Goal: Task Accomplishment & Management: Manage account settings

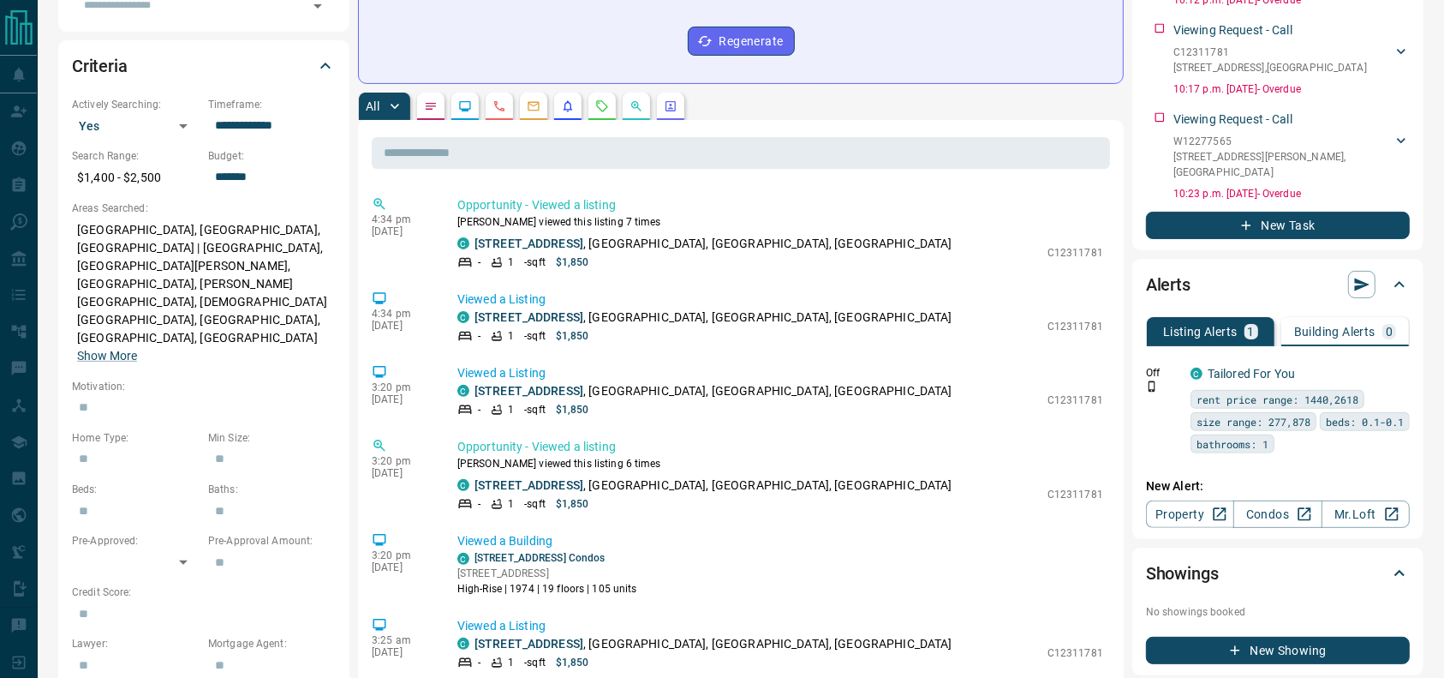
scroll to position [457, 0]
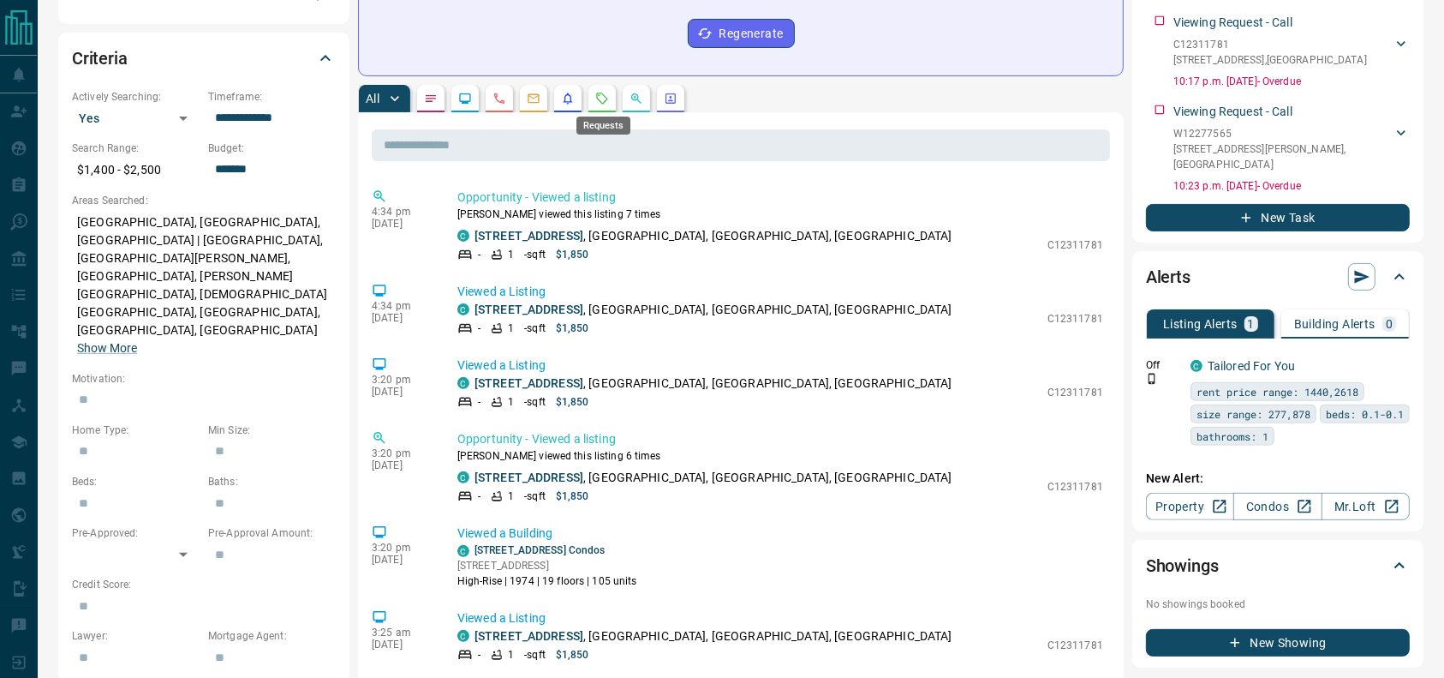
click at [602, 99] on icon "Requests" at bounding box center [602, 99] width 14 height 14
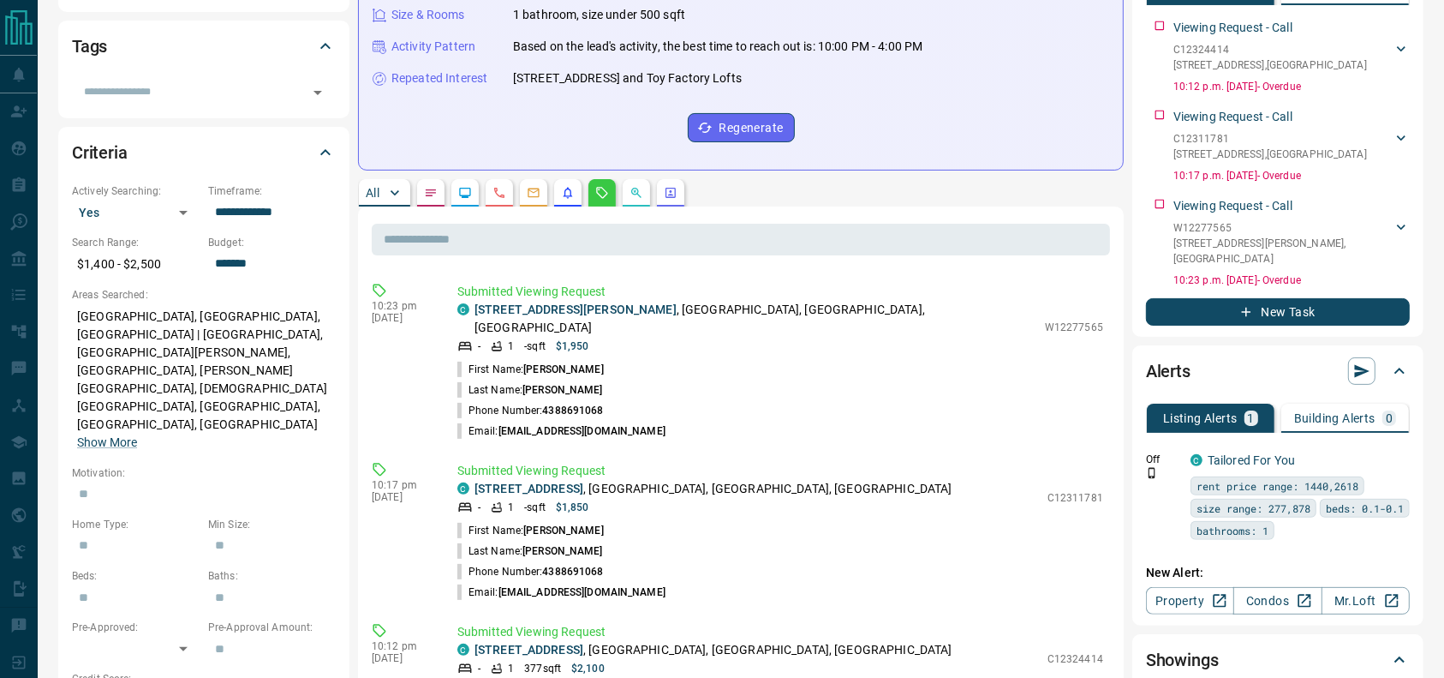
scroll to position [364, 0]
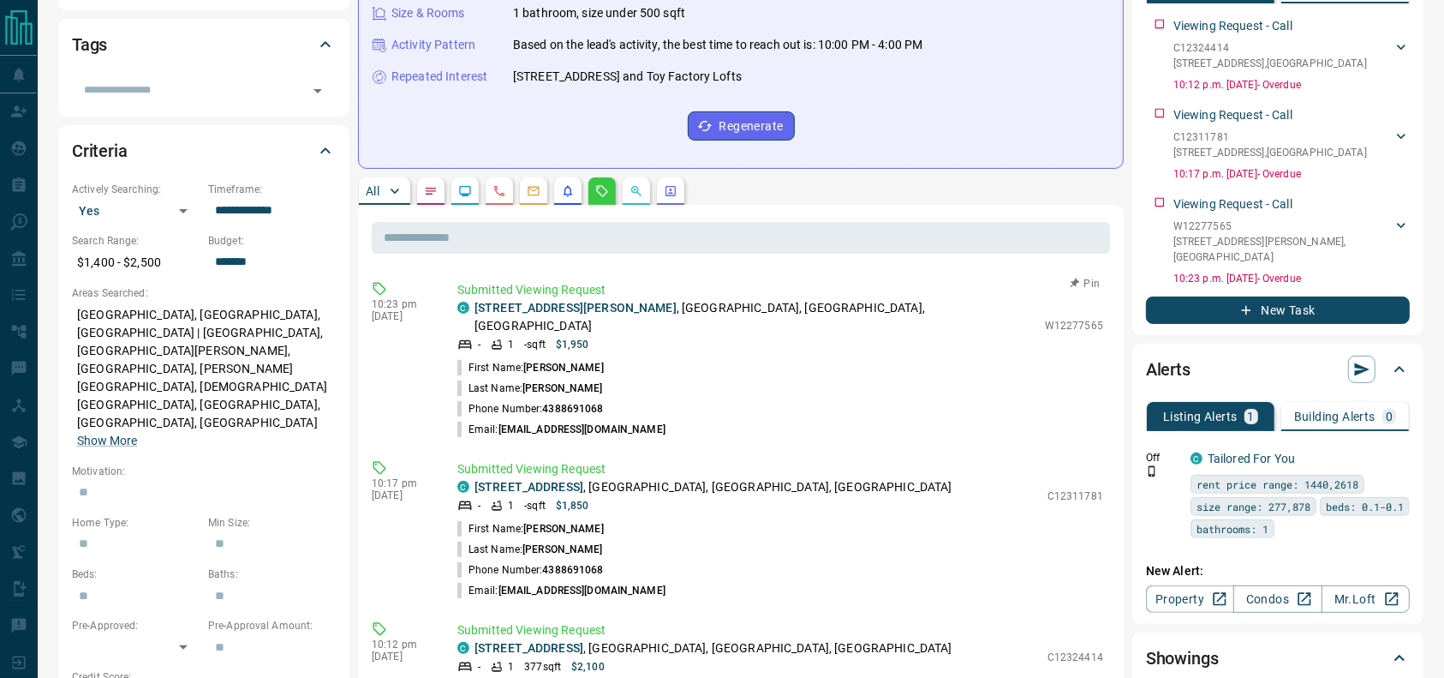
click at [672, 308] on p "[STREET_ADDRESS][PERSON_NAME]" at bounding box center [756, 317] width 562 height 36
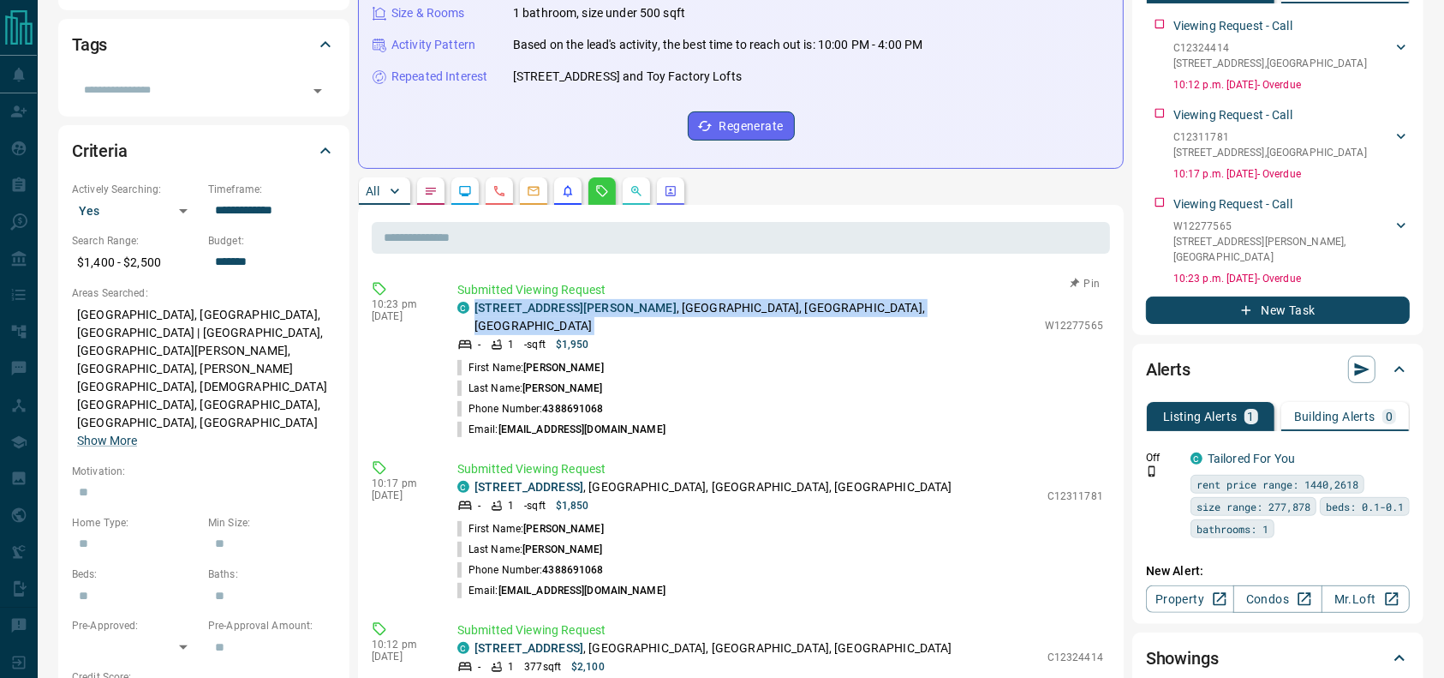
click at [672, 308] on p "[STREET_ADDRESS][PERSON_NAME]" at bounding box center [756, 317] width 562 height 36
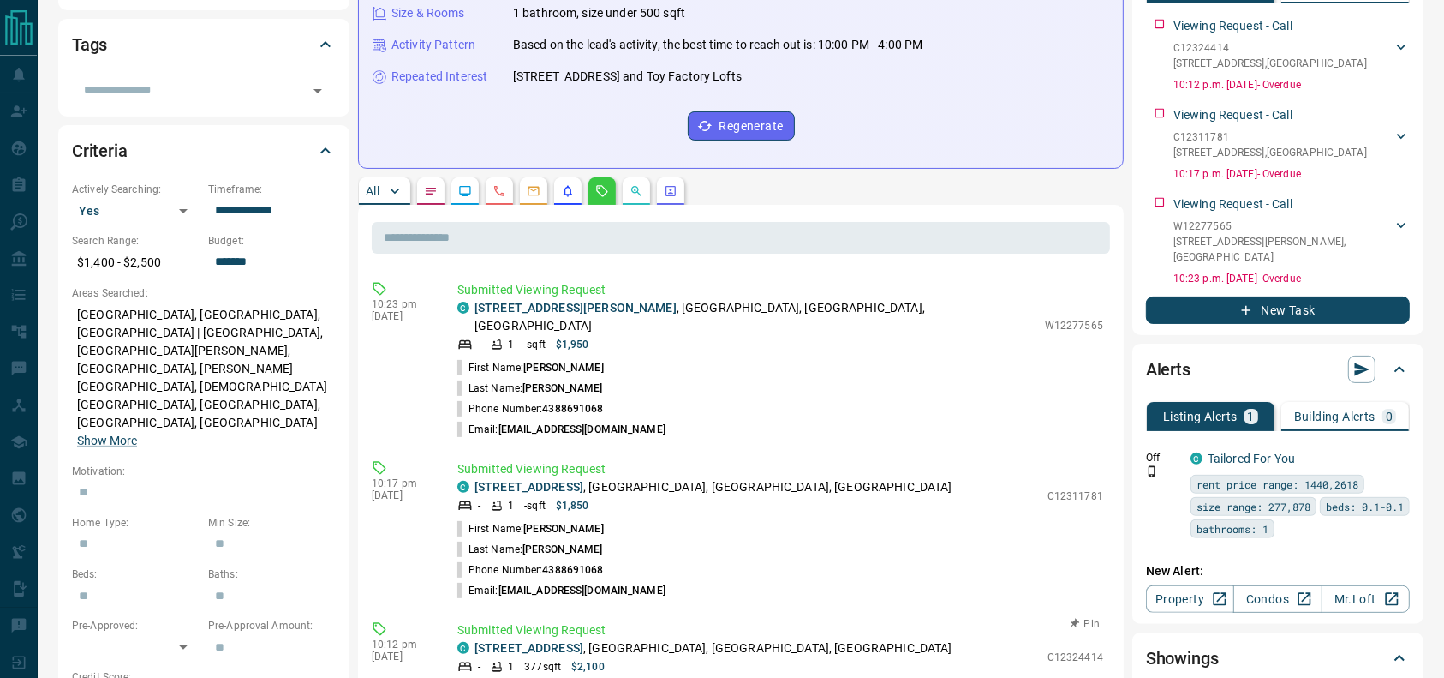
click at [711, 621] on p "Submitted Viewing Request" at bounding box center [780, 630] width 646 height 18
click at [711, 639] on p "[STREET_ADDRESS]" at bounding box center [714, 648] width 478 height 18
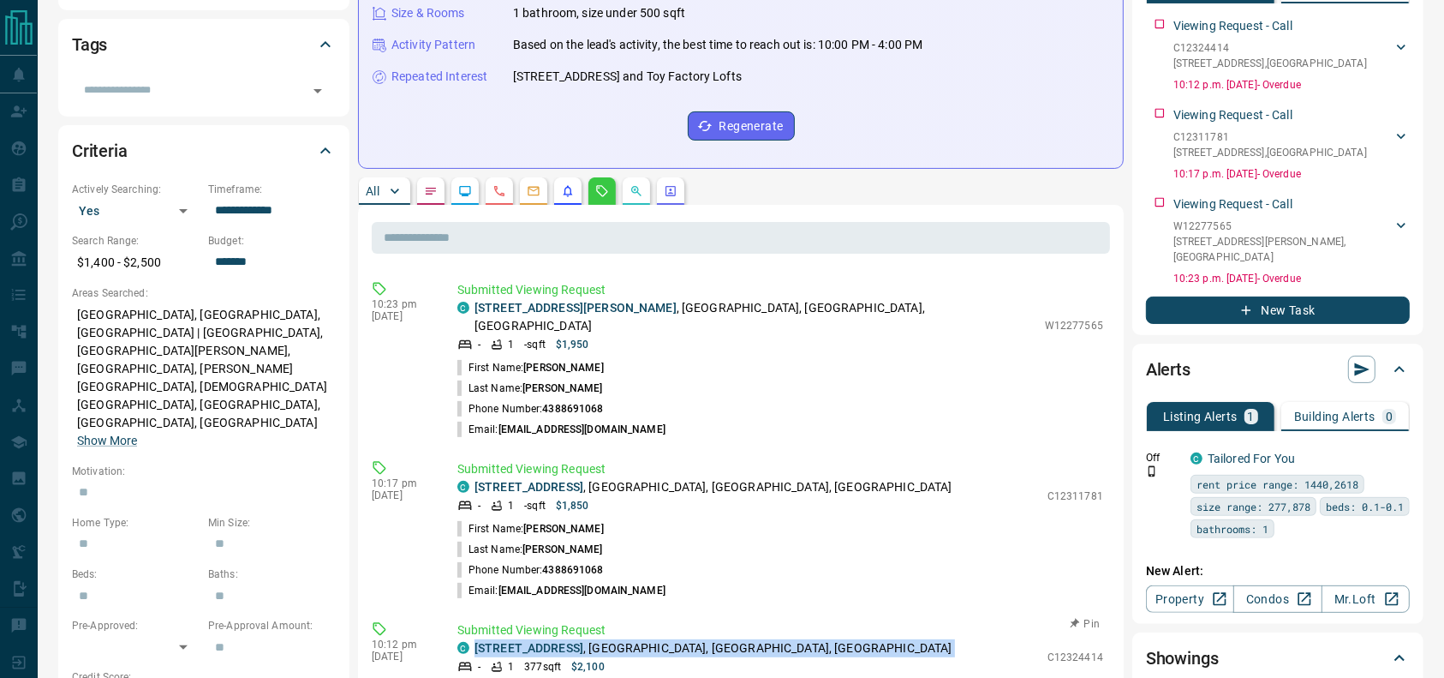
click at [711, 639] on p "[STREET_ADDRESS]" at bounding box center [714, 648] width 478 height 18
copy div "[STREET_ADDRESS]"
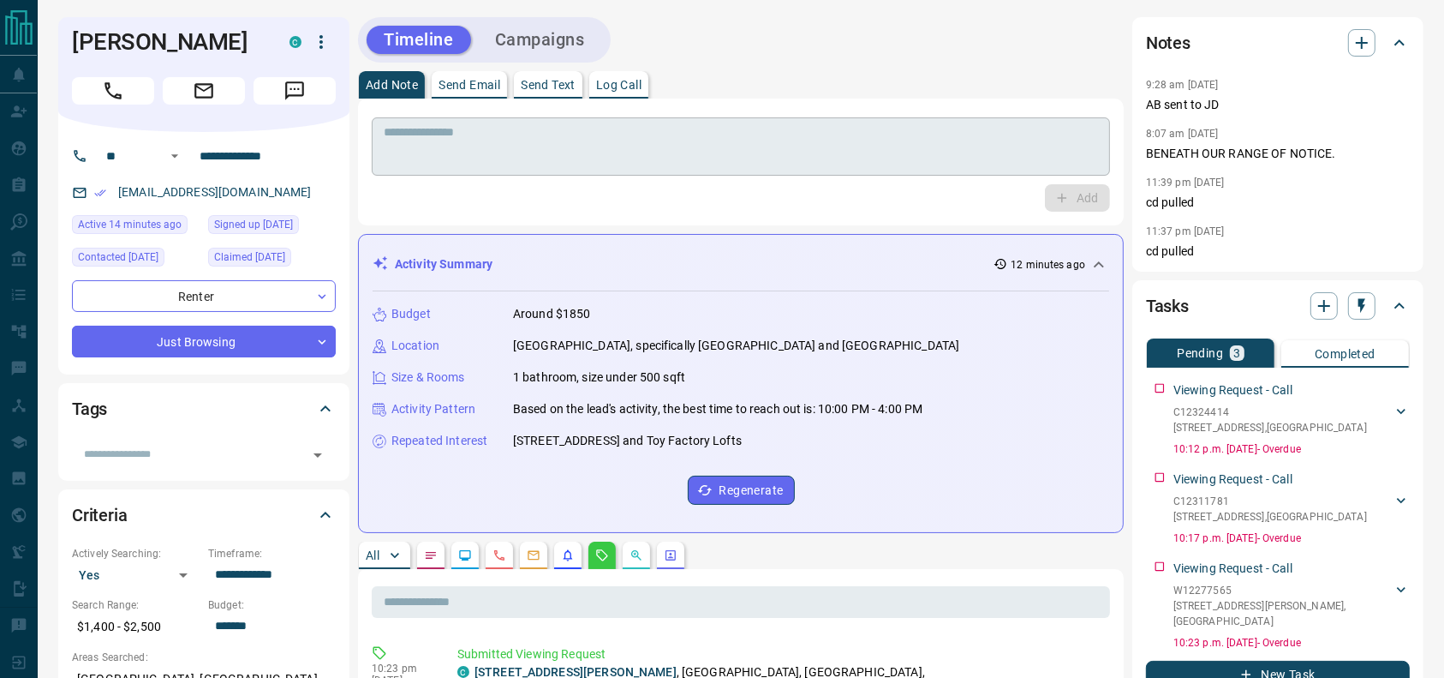
click at [596, 168] on div "* ​" at bounding box center [741, 146] width 738 height 58
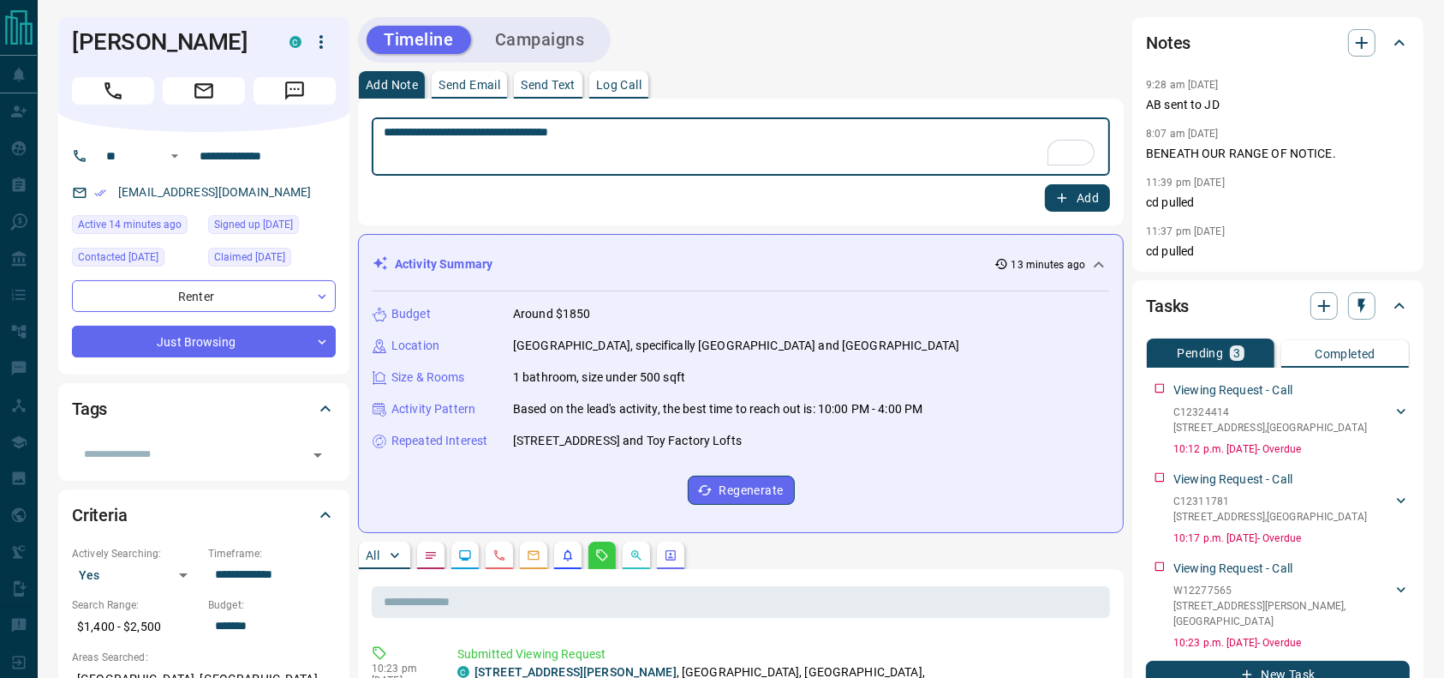
type textarea "**********"
click at [1065, 213] on div "**********" at bounding box center [741, 162] width 766 height 127
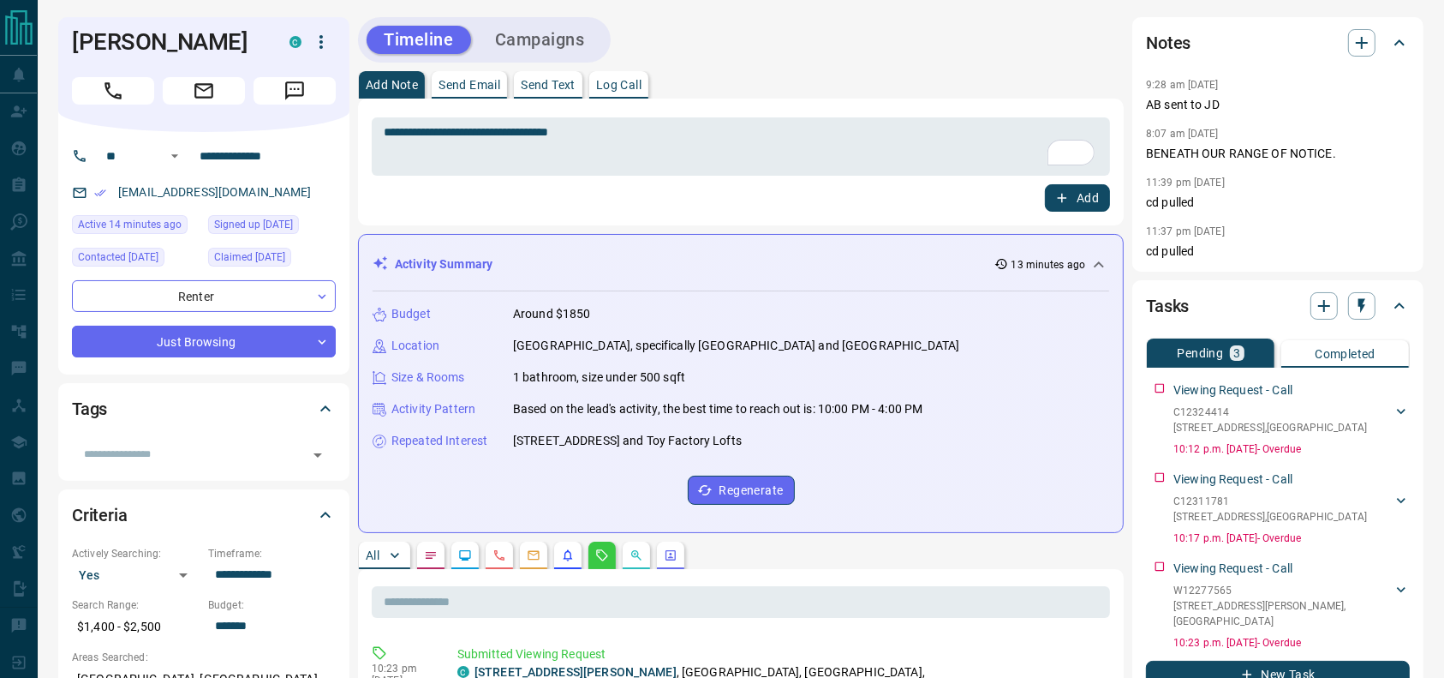
click at [1065, 213] on div "**********" at bounding box center [741, 162] width 766 height 127
click at [1065, 212] on div "**********" at bounding box center [741, 162] width 766 height 127
click at [1065, 197] on icon "button" at bounding box center [1062, 198] width 9 height 9
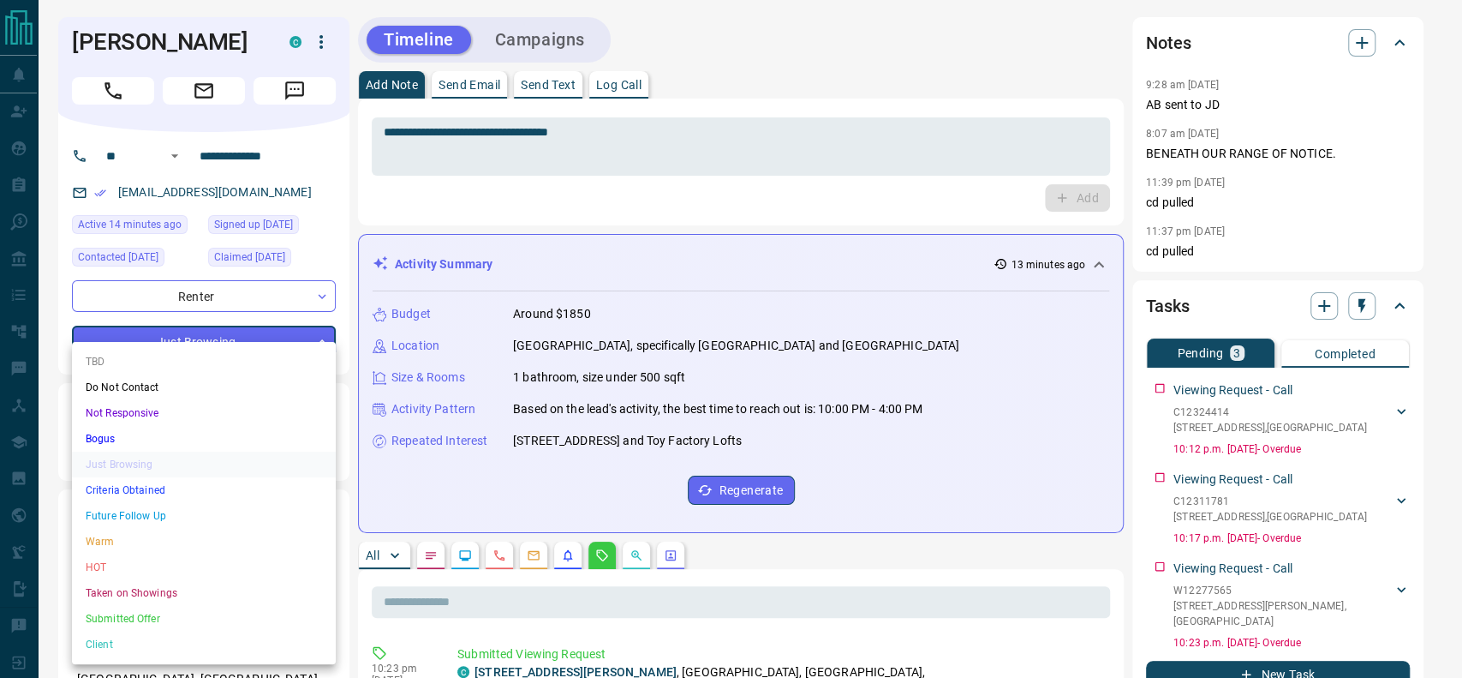
click at [624, 320] on div at bounding box center [731, 339] width 1462 height 678
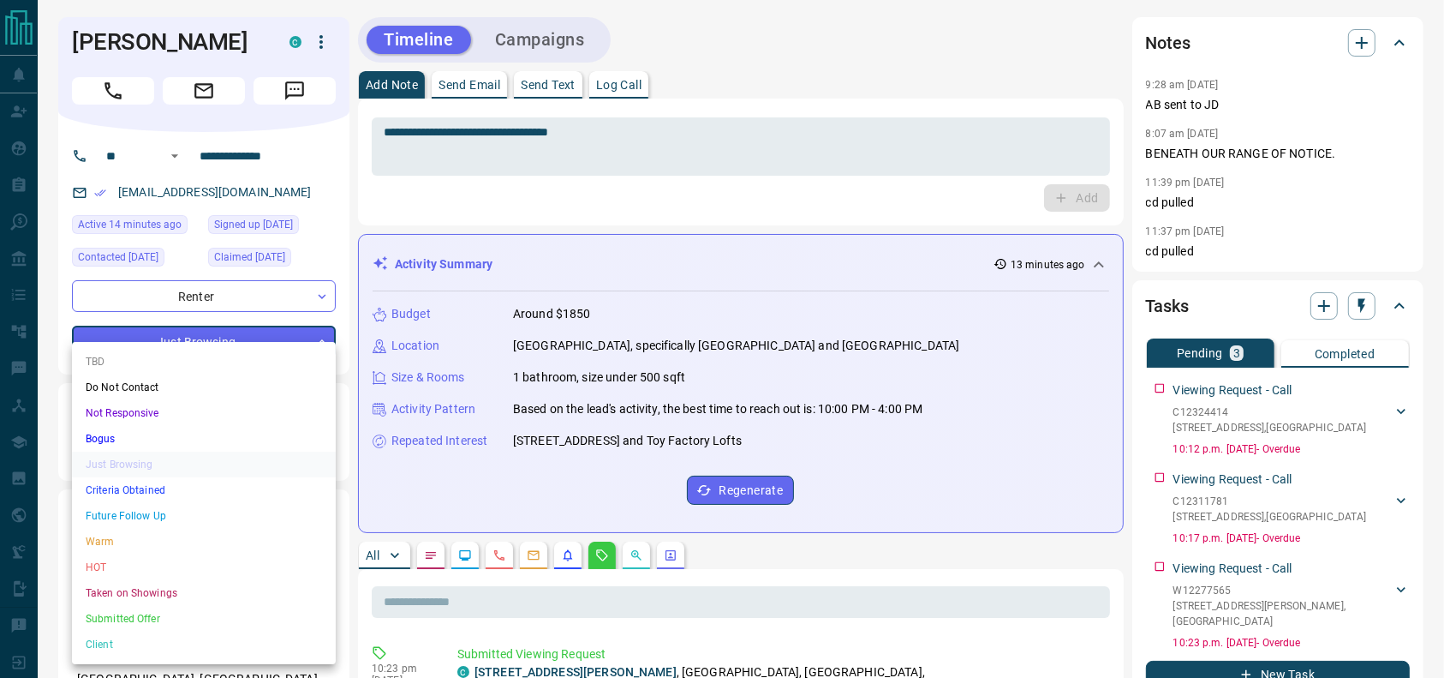
click at [624, 320] on div at bounding box center [722, 339] width 1444 height 678
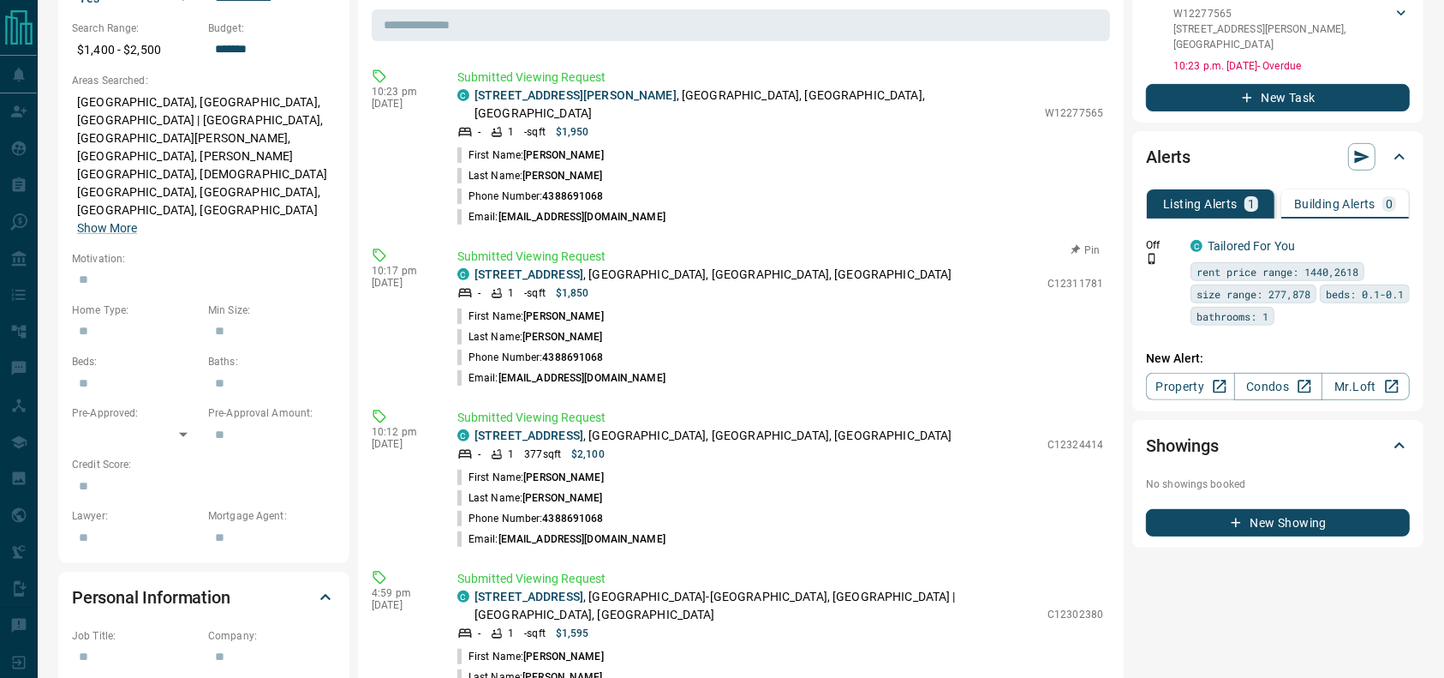
scroll to position [583, 0]
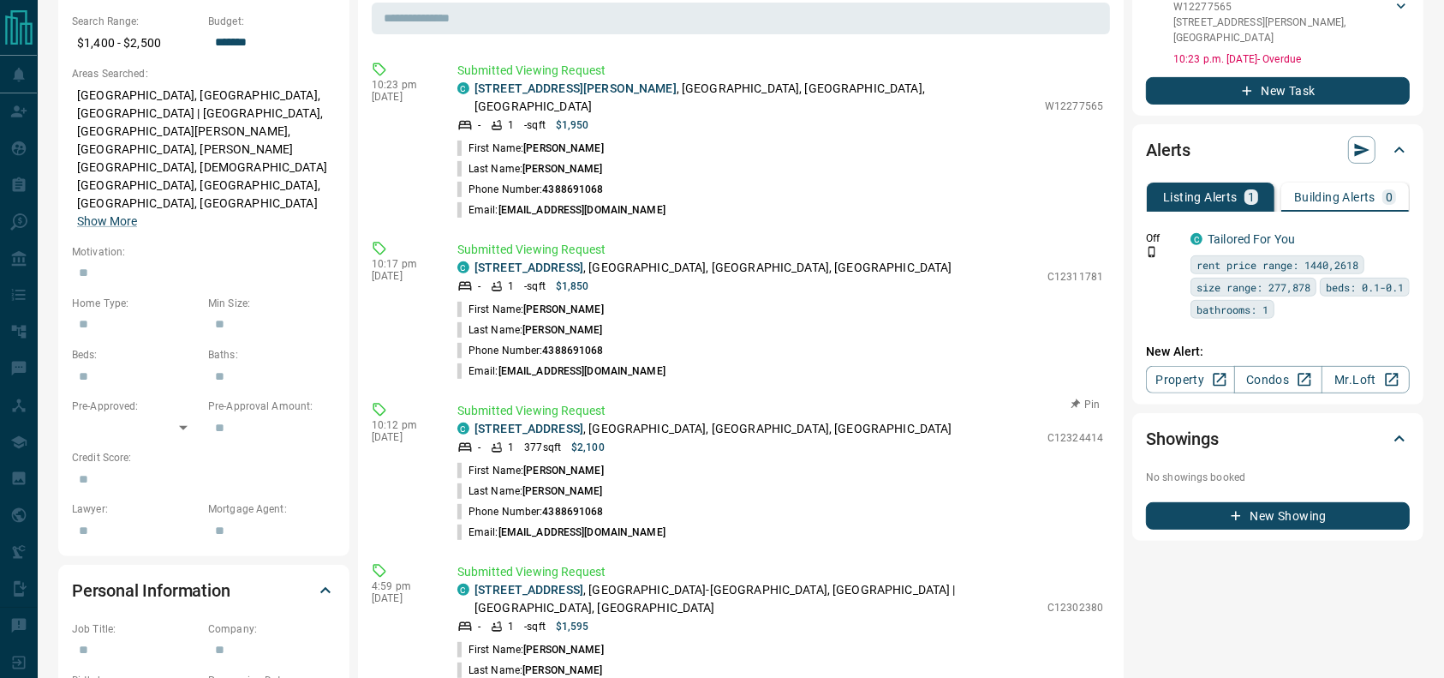
click at [798, 420] on p "[STREET_ADDRESS]" at bounding box center [714, 429] width 478 height 18
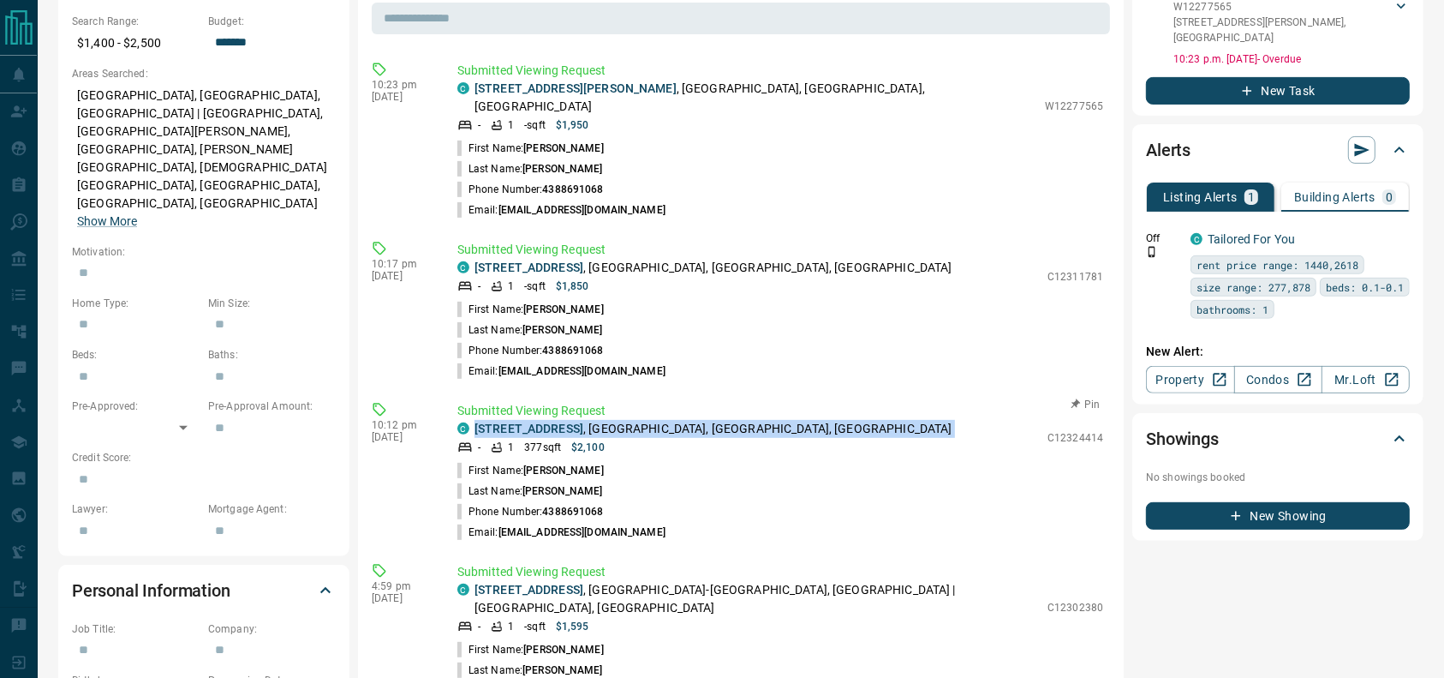
click at [798, 420] on p "[STREET_ADDRESS]" at bounding box center [714, 429] width 478 height 18
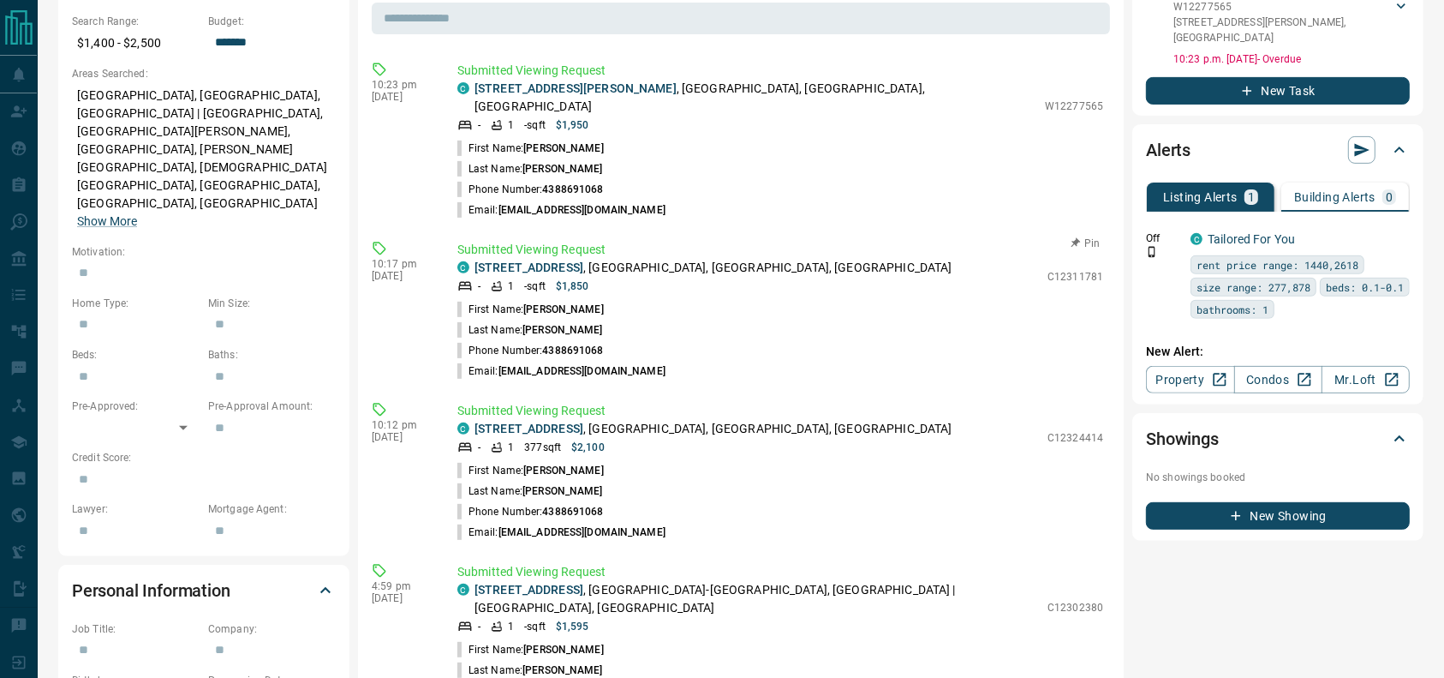
click at [794, 340] on li "Phone Number: [PHONE_NUMBER]" at bounding box center [780, 350] width 646 height 21
click at [765, 420] on p "[STREET_ADDRESS]" at bounding box center [714, 429] width 478 height 18
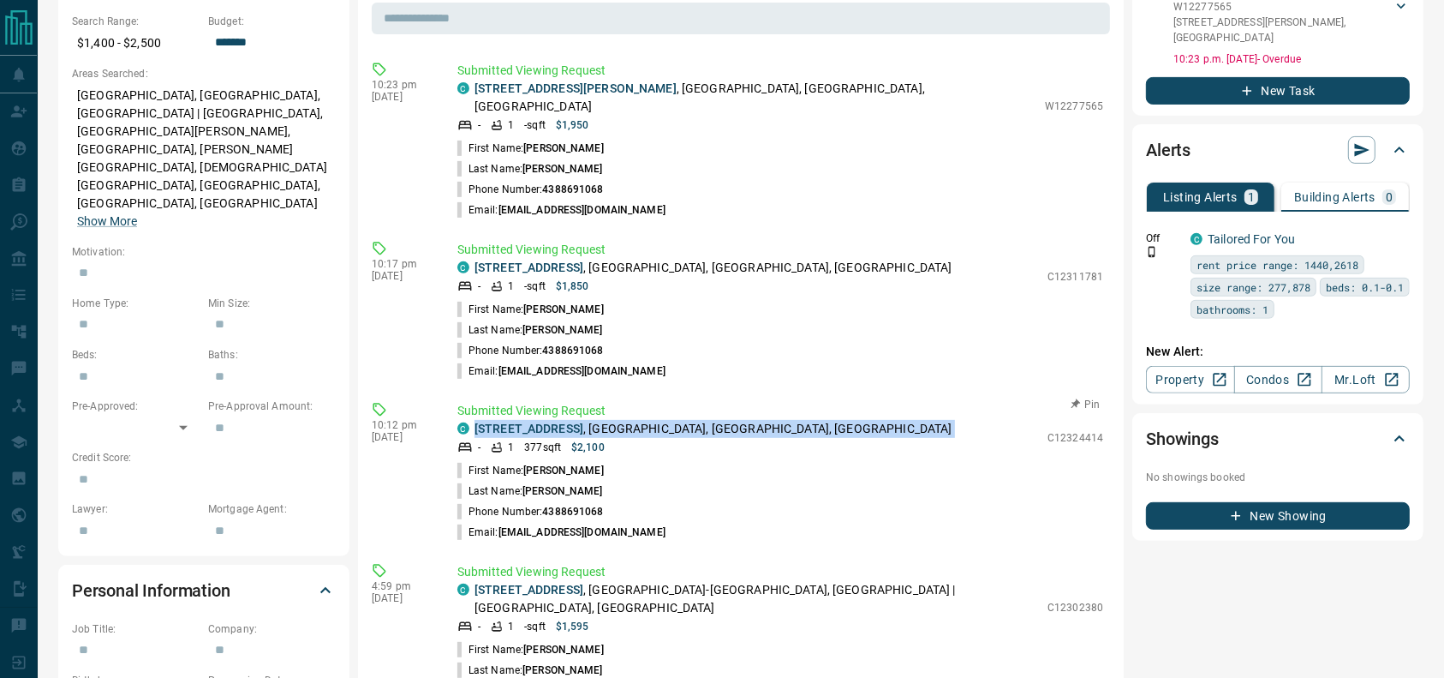
click at [765, 420] on p "[STREET_ADDRESS]" at bounding box center [714, 429] width 478 height 18
copy div "[STREET_ADDRESS]"
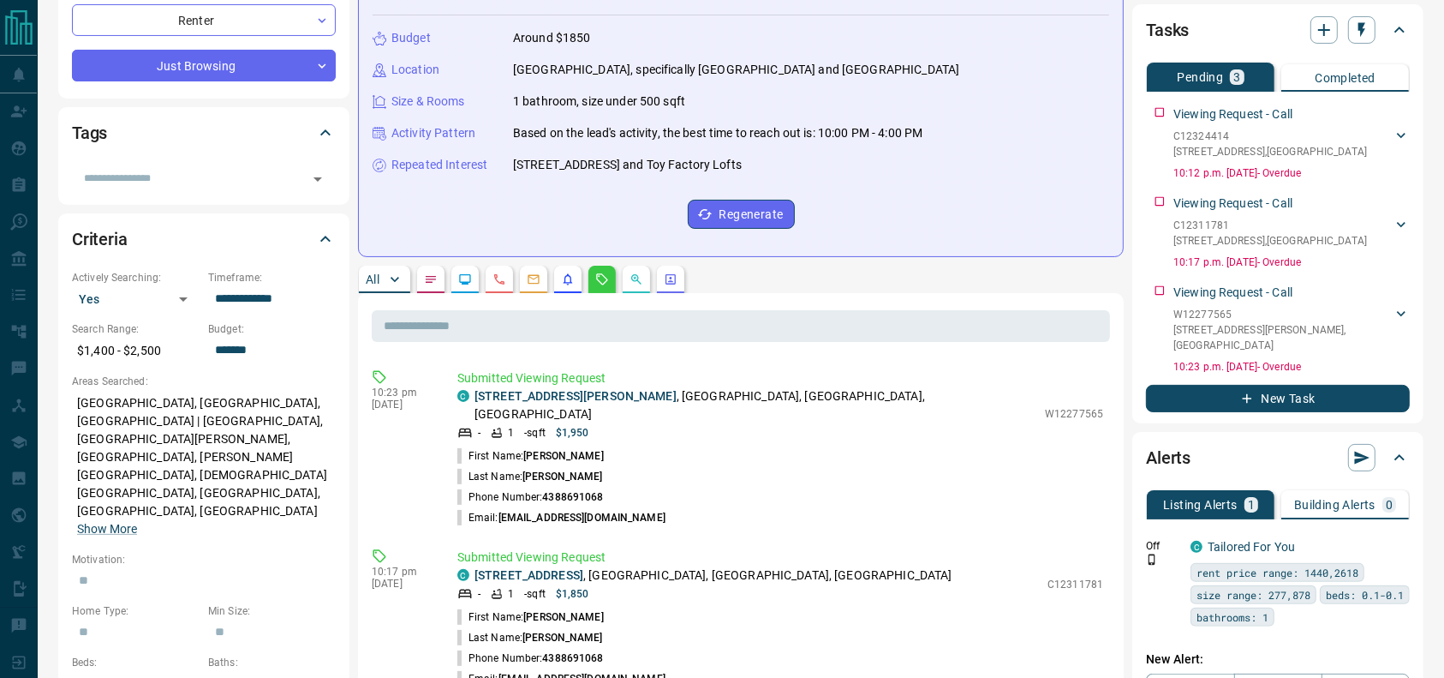
scroll to position [0, 0]
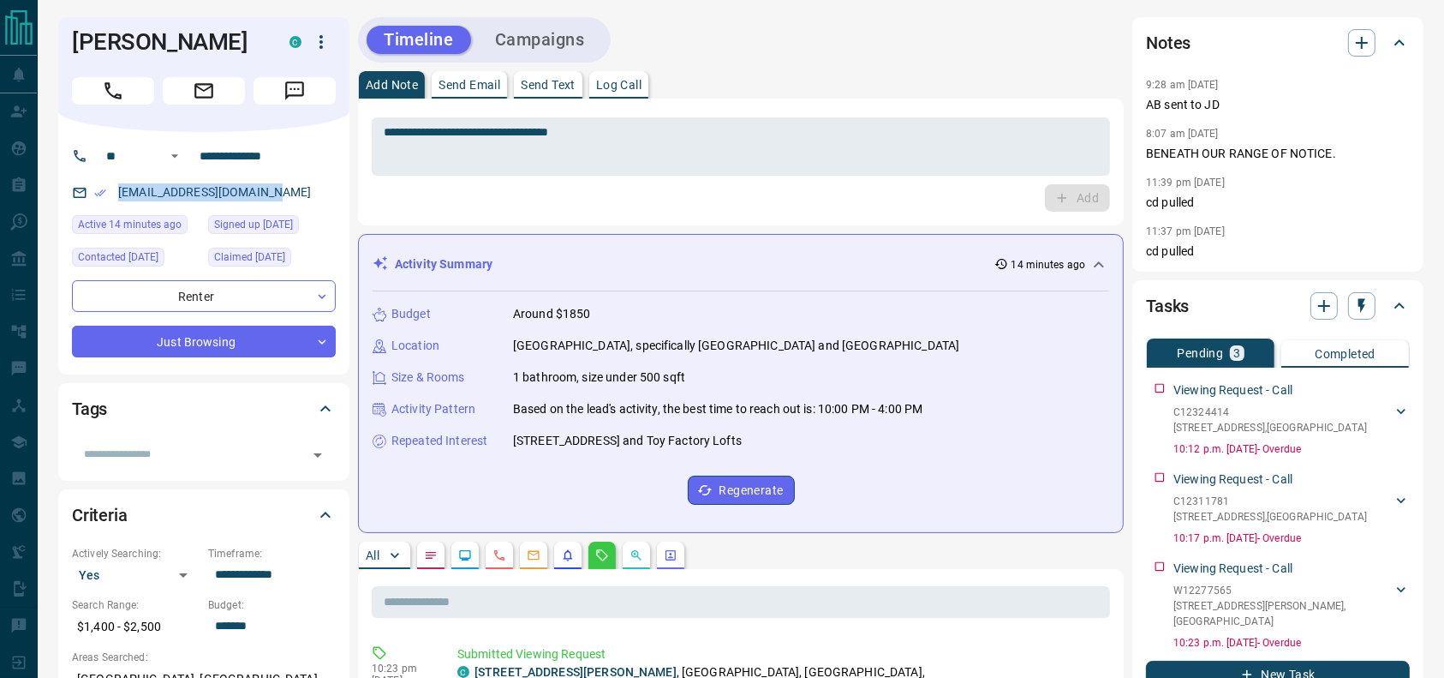
drag, startPoint x: 292, startPoint y: 200, endPoint x: 115, endPoint y: 195, distance: 177.4
click at [115, 195] on div "[EMAIL_ADDRESS][DOMAIN_NAME]" at bounding box center [204, 192] width 264 height 28
copy link "[EMAIL_ADDRESS][DOMAIN_NAME]"
click at [321, 47] on icon "button" at bounding box center [321, 42] width 3 height 14
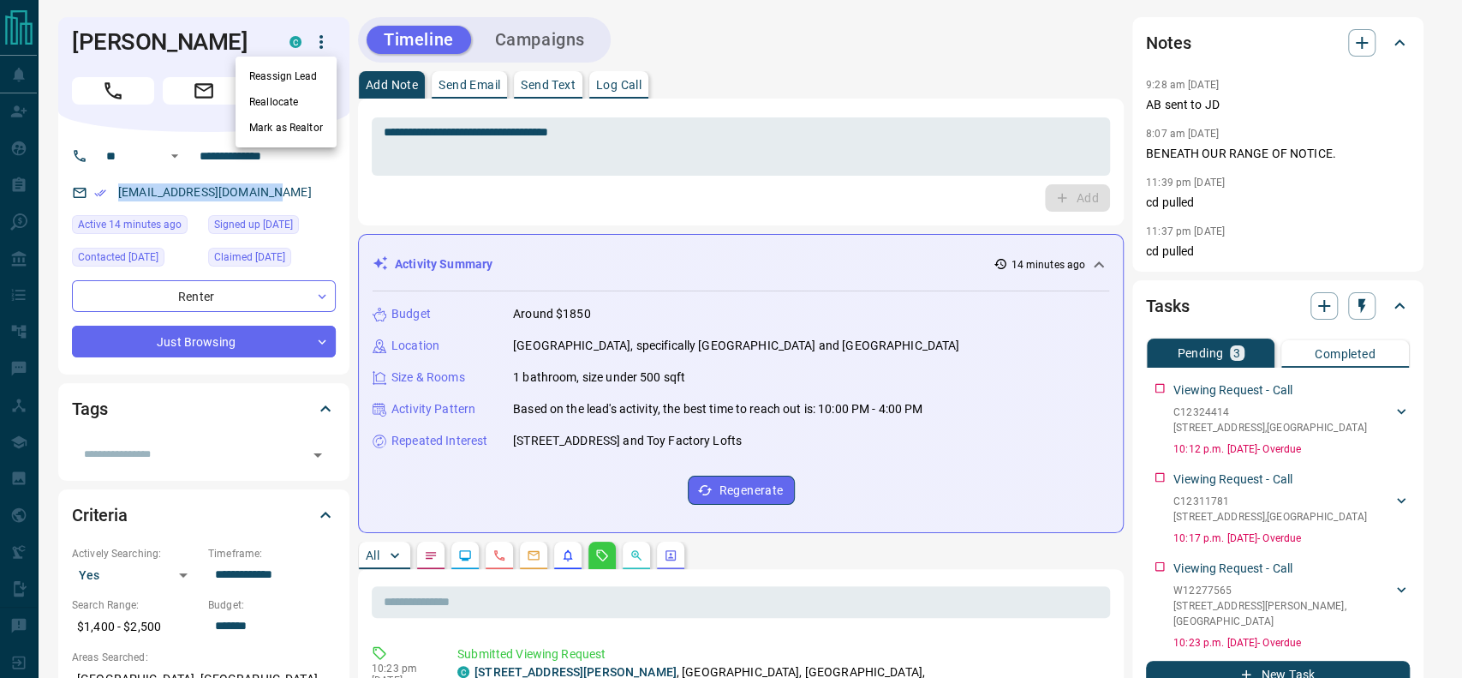
click at [296, 73] on li "Reassign Lead" at bounding box center [286, 76] width 101 height 26
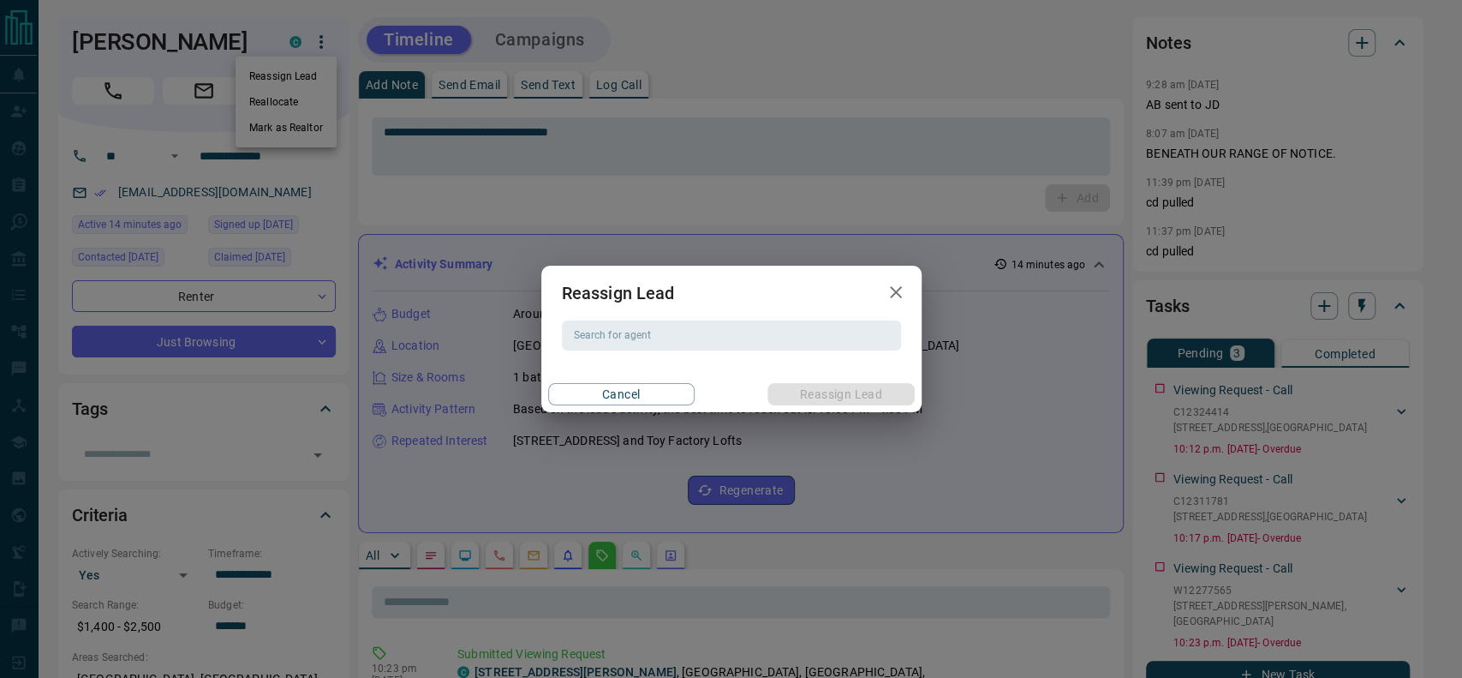
click at [133, 22] on div "Reassign Lead Search for agent Search for agent Cancel Reassign Lead" at bounding box center [731, 339] width 1462 height 678
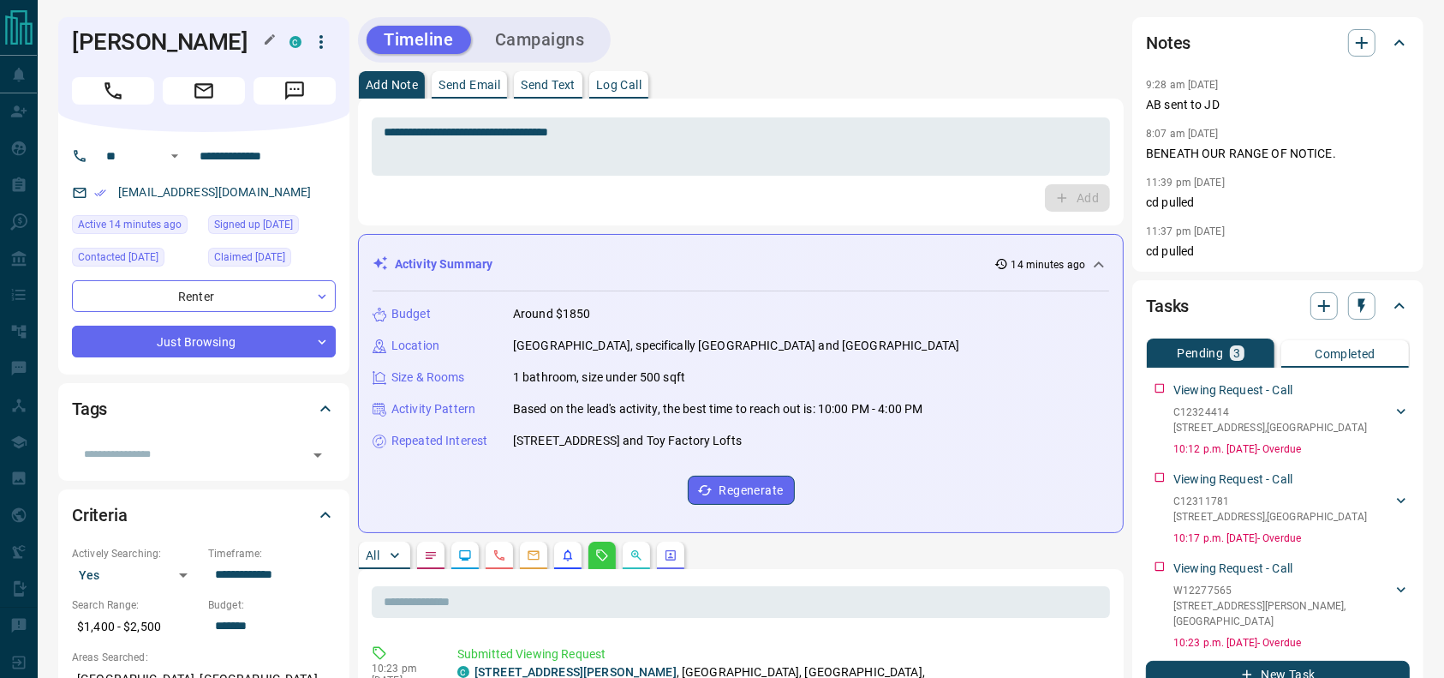
click at [124, 46] on h1 "[PERSON_NAME]" at bounding box center [168, 41] width 192 height 27
copy div "[PERSON_NAME]"
click at [278, 162] on input "**********" at bounding box center [260, 155] width 134 height 27
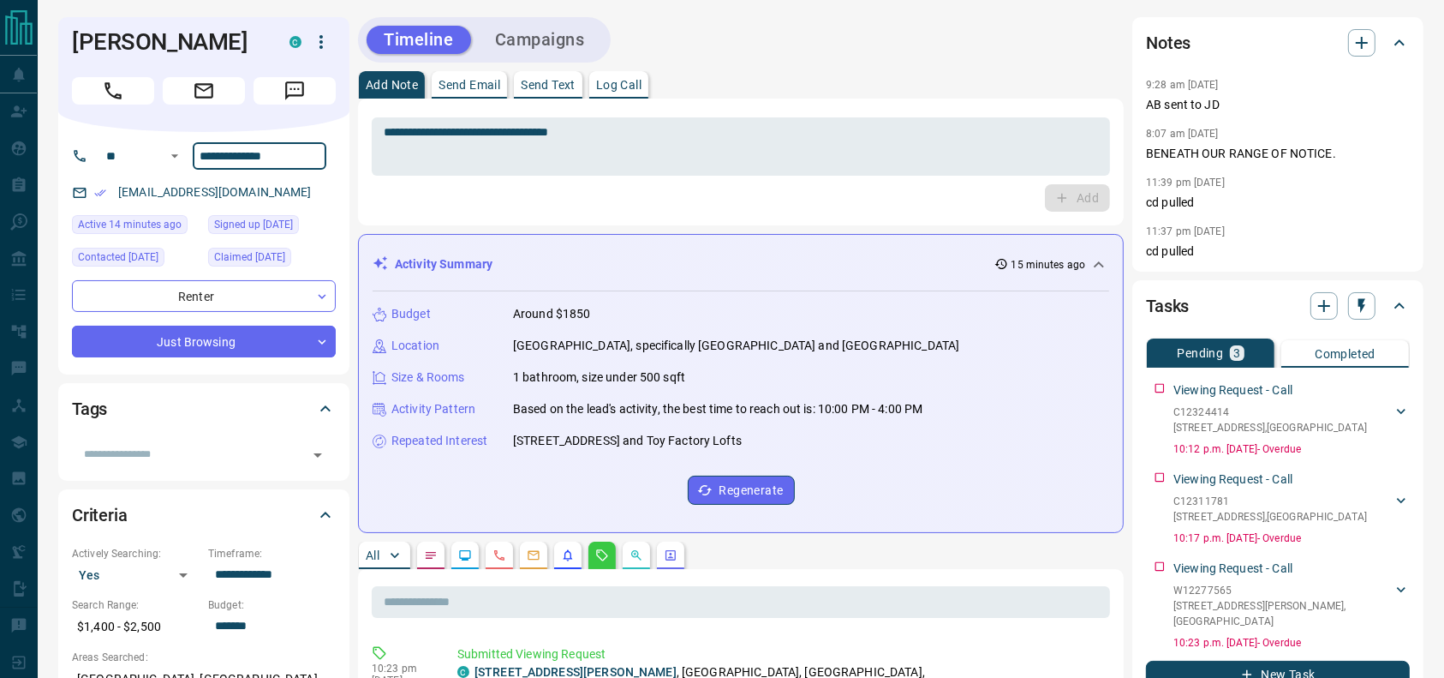
click at [278, 162] on input "**********" at bounding box center [260, 155] width 134 height 27
click at [314, 45] on icon "button" at bounding box center [321, 42] width 21 height 21
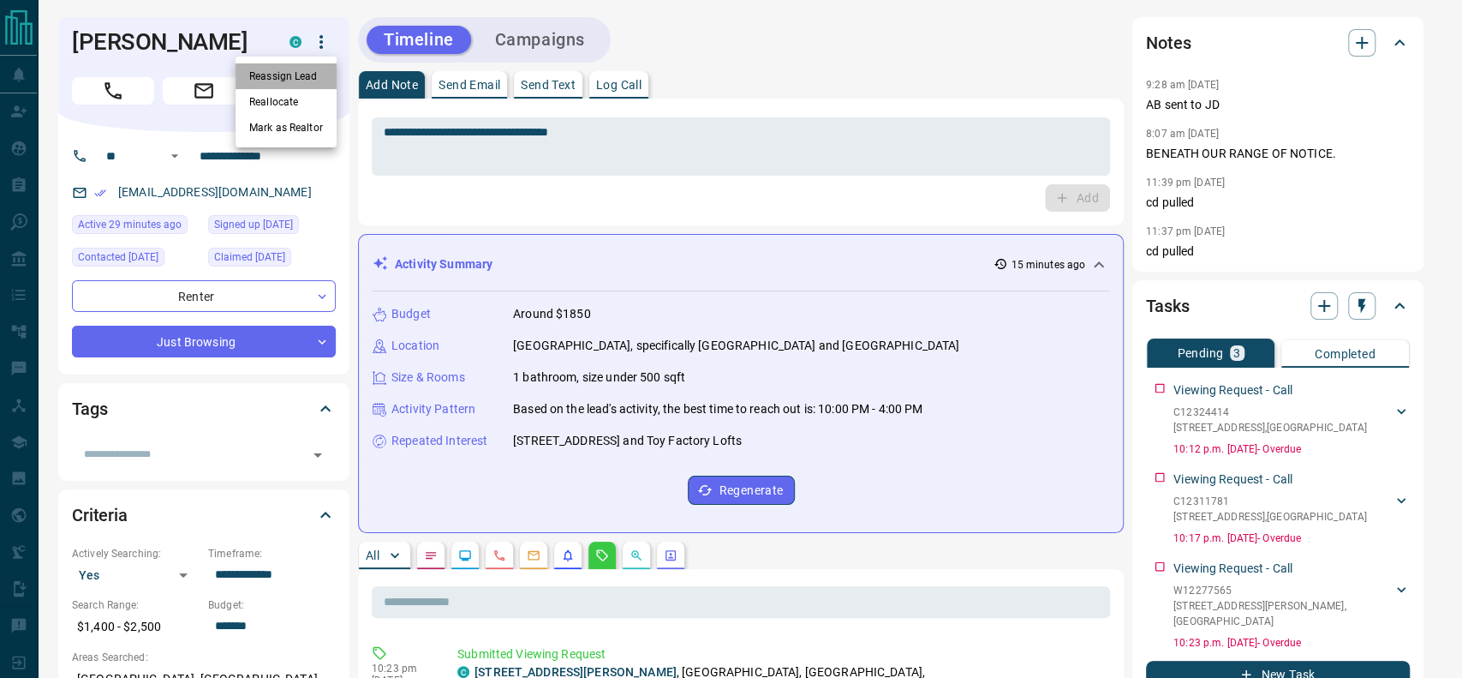
click at [295, 87] on li "Reassign Lead" at bounding box center [286, 76] width 101 height 26
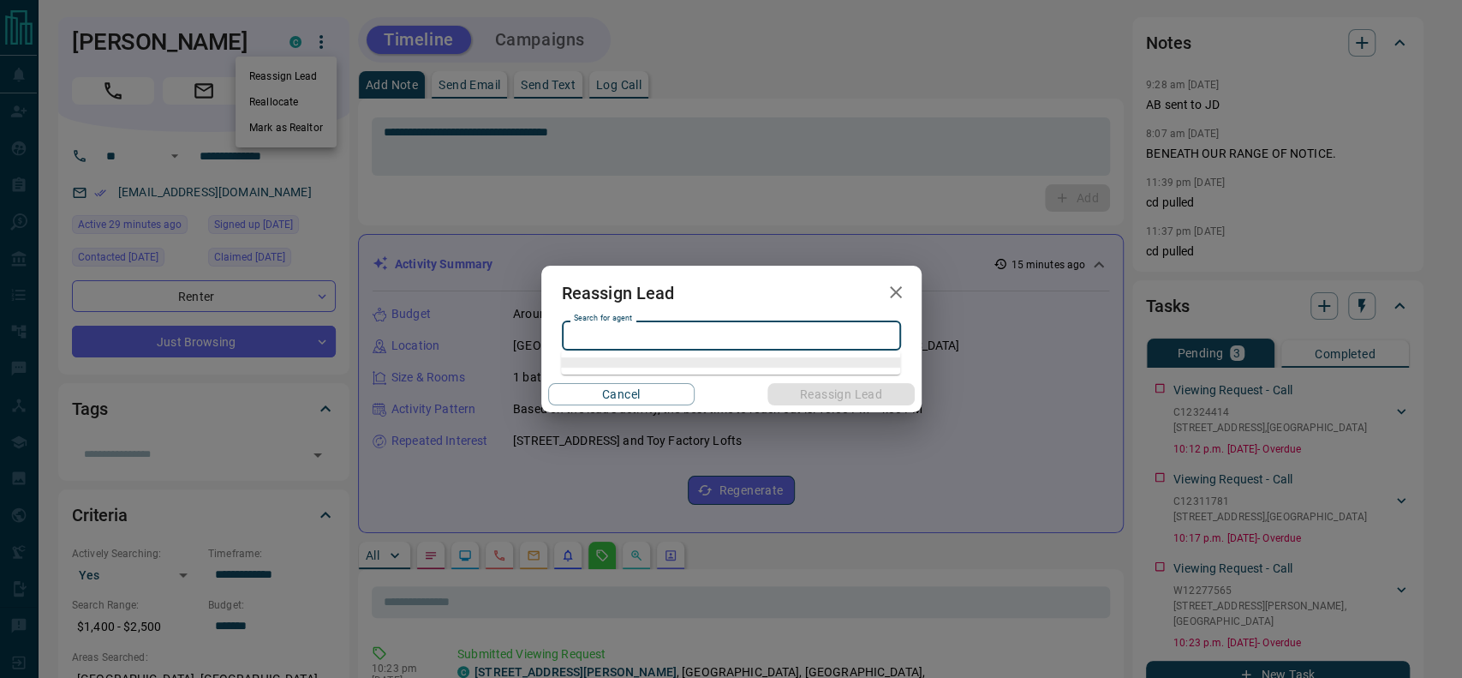
click at [616, 326] on div "Search for agent Search for agent" at bounding box center [731, 334] width 339 height 29
click at [637, 362] on li "[PERSON_NAME]" at bounding box center [730, 370] width 339 height 26
type input "**********"
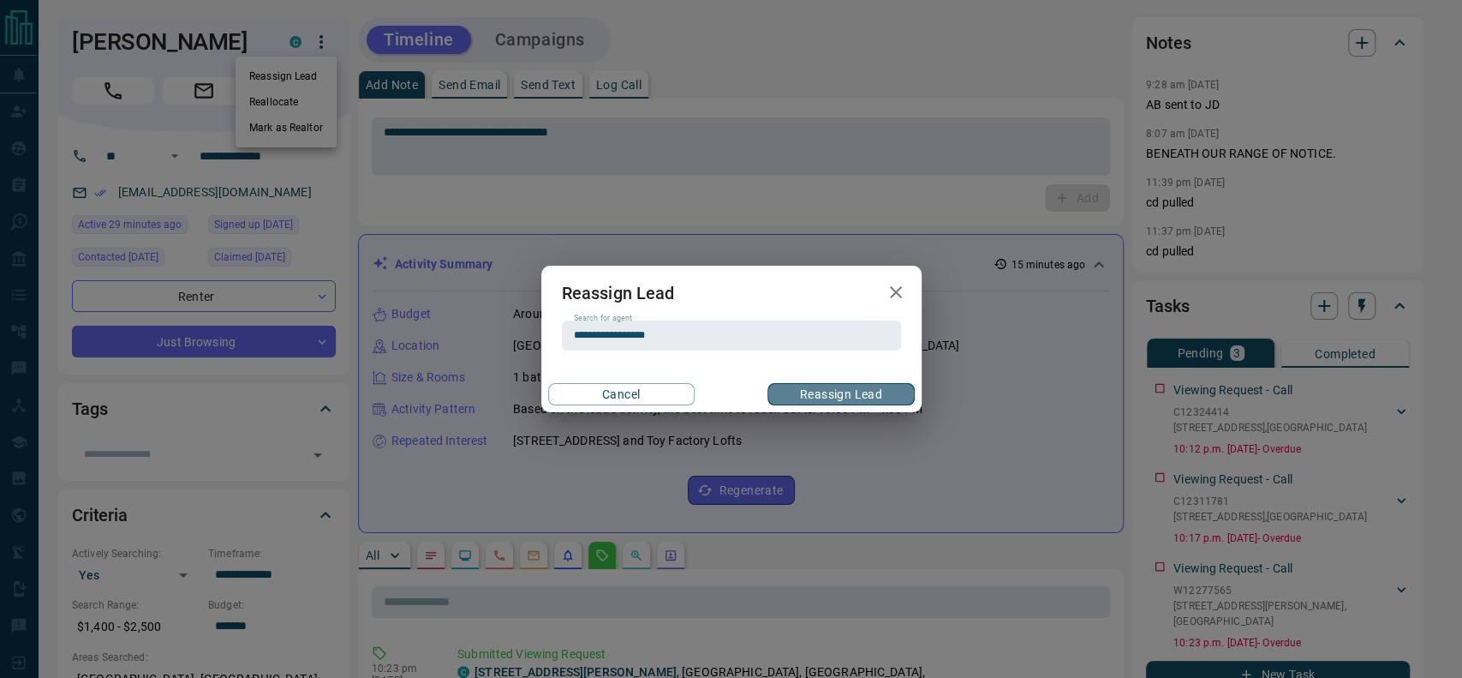
click at [822, 401] on button "Reassign Lead" at bounding box center [841, 394] width 146 height 22
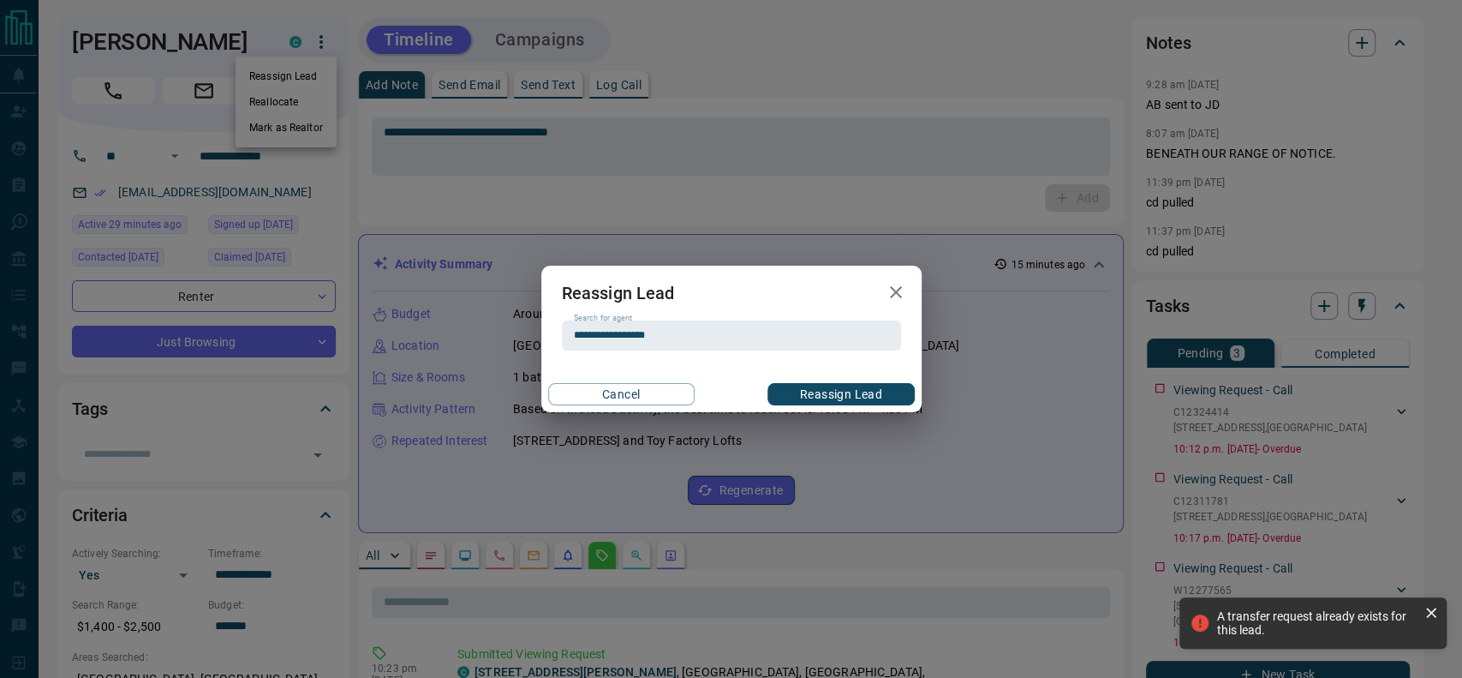
click at [891, 289] on icon "button" at bounding box center [896, 292] width 21 height 21
